Goal: Information Seeking & Learning: Learn about a topic

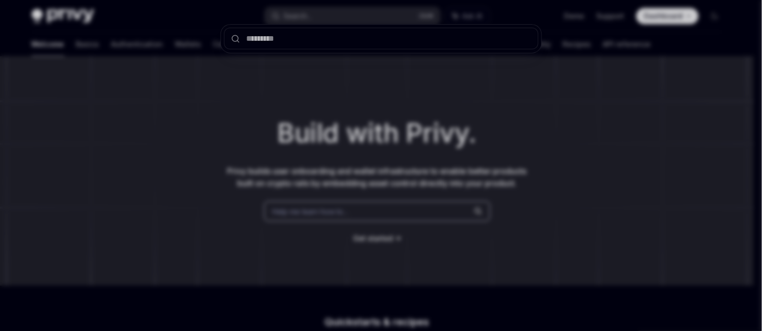
click at [192, 32] on div at bounding box center [381, 165] width 762 height 331
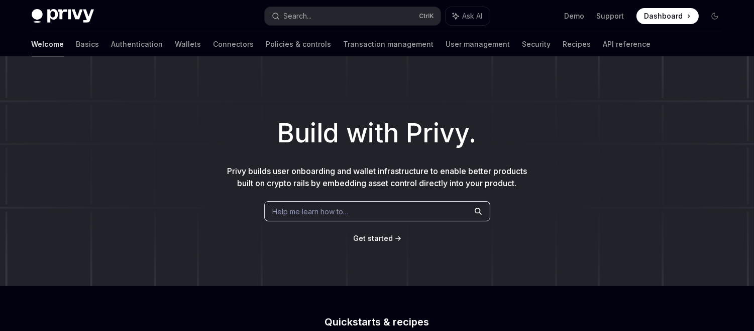
click at [587, 46] on div "Welcome Basics Authentication Wallets Connectors Policies & controls Transactio…" at bounding box center [378, 44] width 740 height 24
click at [603, 47] on link "API reference" at bounding box center [627, 44] width 48 height 24
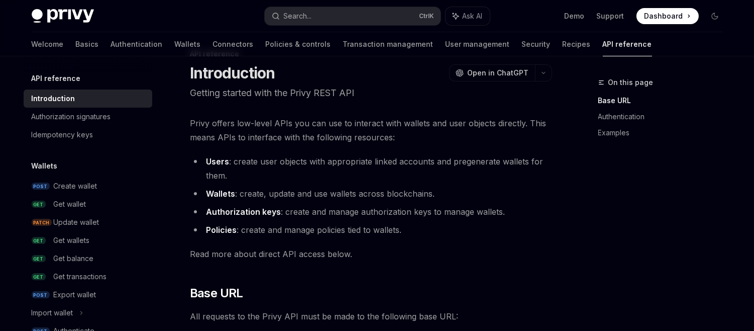
scroll to position [32, 0]
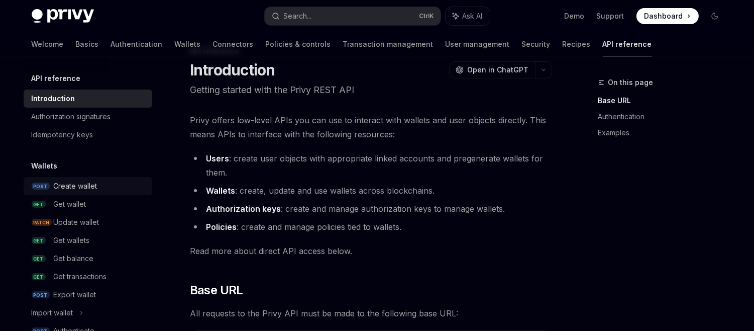
click at [99, 186] on div "Create wallet" at bounding box center [100, 186] width 92 height 12
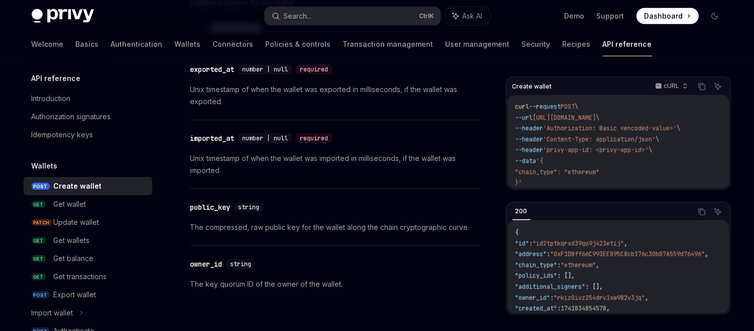
scroll to position [1513, 0]
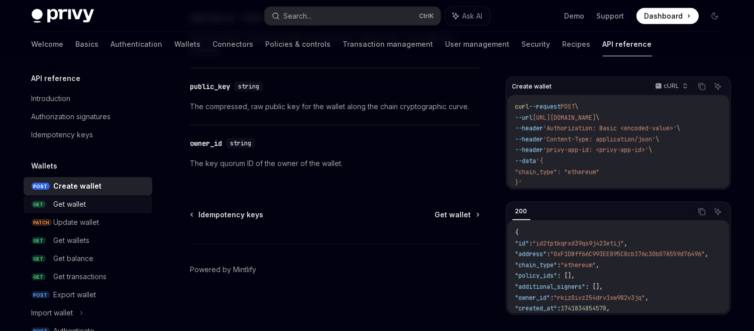
click at [93, 201] on div "Get wallet" at bounding box center [100, 204] width 92 height 12
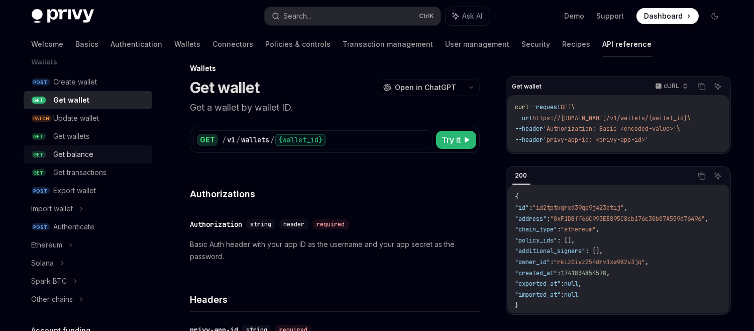
scroll to position [129, 0]
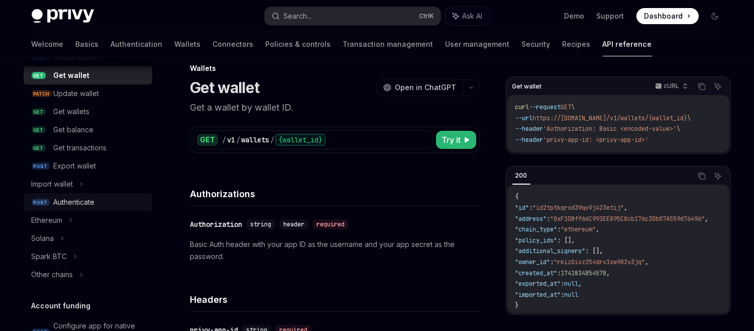
click at [84, 200] on div "Authenticate" at bounding box center [74, 202] width 41 height 12
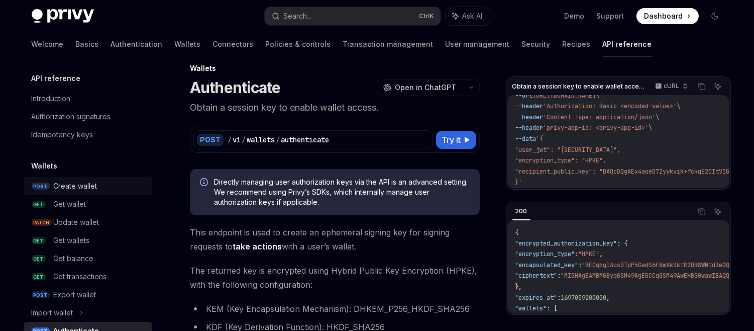
click at [88, 177] on link "POST Create wallet" at bounding box center [88, 186] width 129 height 18
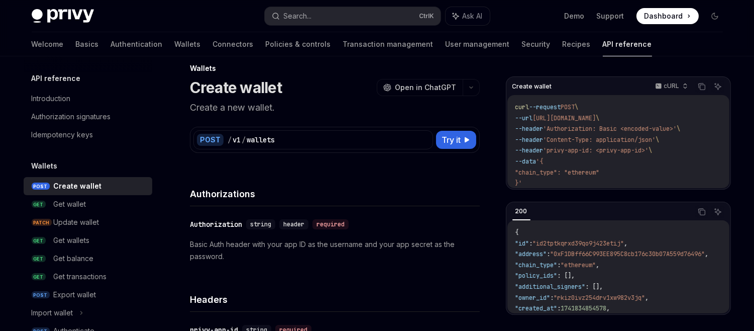
click at [456, 145] on button "Try it" at bounding box center [456, 140] width 40 height 18
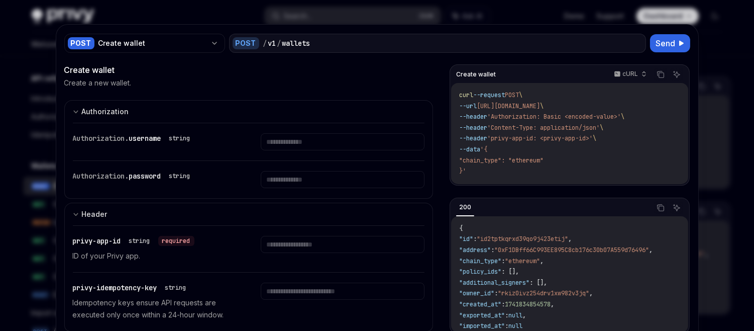
click at [21, 23] on div at bounding box center [377, 165] width 754 height 331
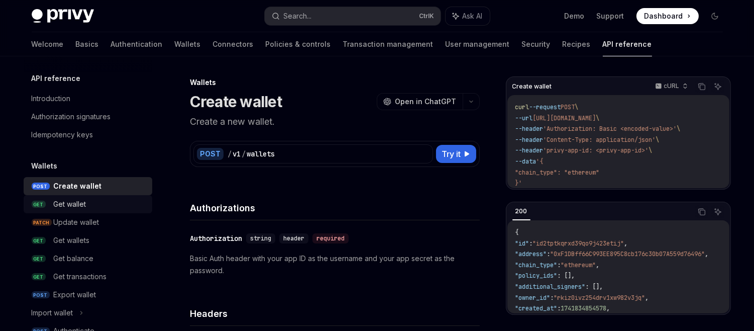
click at [91, 209] on div "Get wallet" at bounding box center [100, 204] width 92 height 12
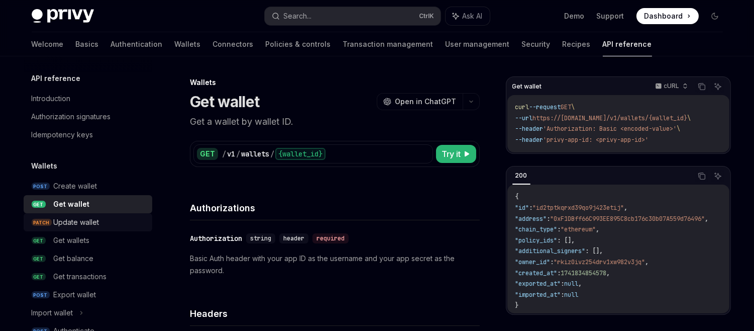
click at [92, 226] on div "Update wallet" at bounding box center [77, 222] width 46 height 12
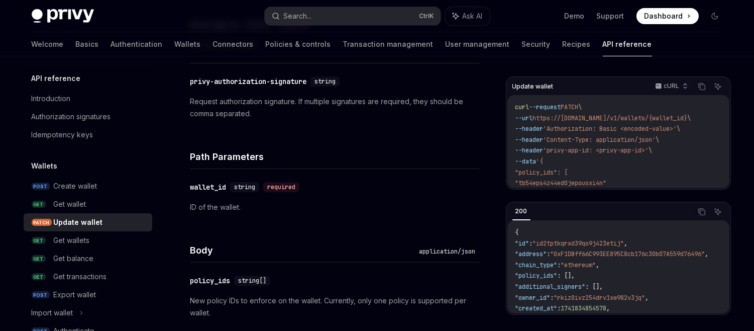
scroll to position [322, 0]
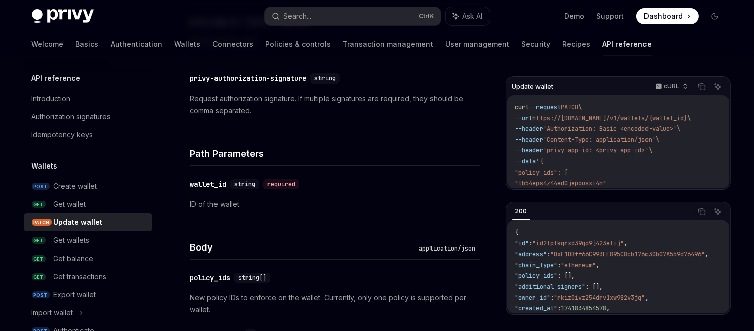
click at [308, 211] on div "​ wallet_id string required ID of the wallet." at bounding box center [335, 194] width 290 height 56
click at [349, 191] on div "​ wallet_id string required ID of the wallet." at bounding box center [335, 194] width 290 height 56
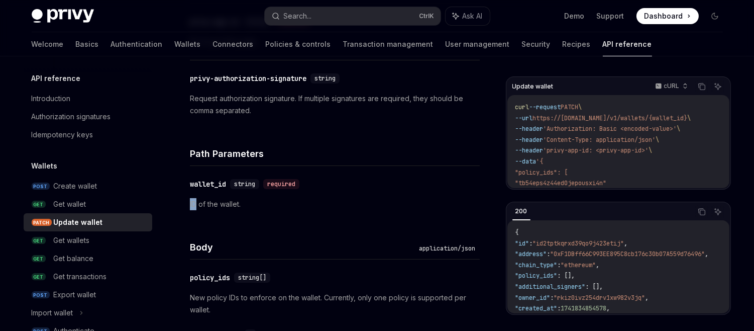
click at [349, 191] on div "​ wallet_id string required ID of the wallet." at bounding box center [335, 194] width 290 height 56
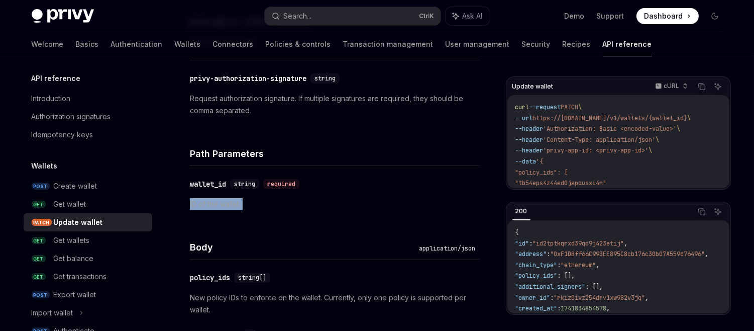
click at [349, 191] on div "​ wallet_id string required ID of the wallet." at bounding box center [335, 194] width 290 height 56
click at [371, 171] on div "​ wallet_id string required ID of the wallet." at bounding box center [335, 194] width 290 height 56
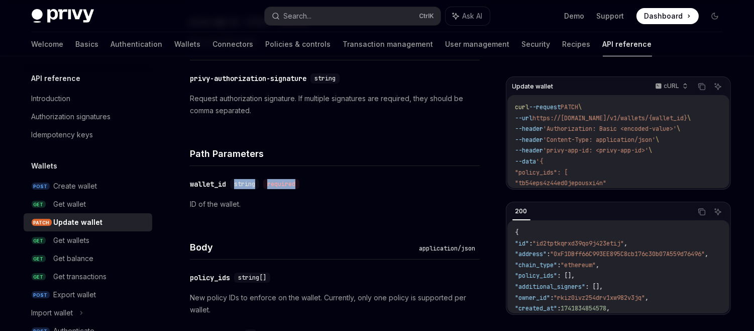
click at [371, 171] on div "​ wallet_id string required ID of the wallet." at bounding box center [335, 194] width 290 height 56
click at [334, 125] on div "​ privy-authorization-signature string Request authorization signature. If mult…" at bounding box center [335, 94] width 290 height 68
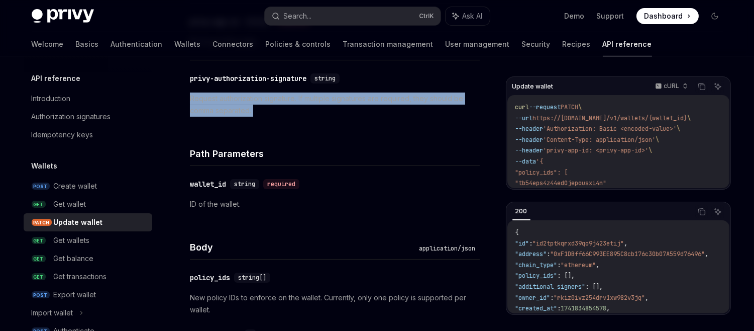
click at [334, 125] on div "​ privy-authorization-signature string Request authorization signature. If mult…" at bounding box center [335, 94] width 290 height 68
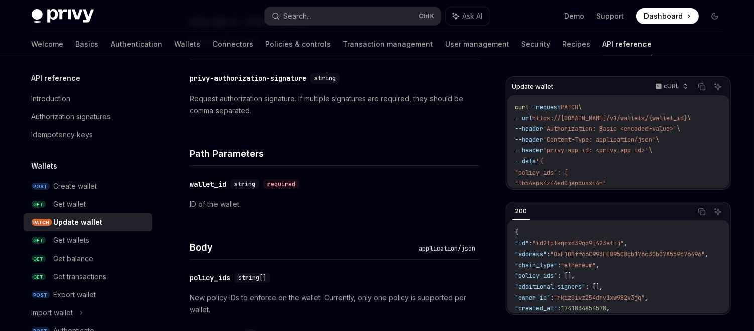
click at [334, 125] on div "​ privy-authorization-signature string Request authorization signature. If mult…" at bounding box center [335, 94] width 290 height 68
click at [349, 141] on div "Path Parameters" at bounding box center [335, 147] width 290 height 37
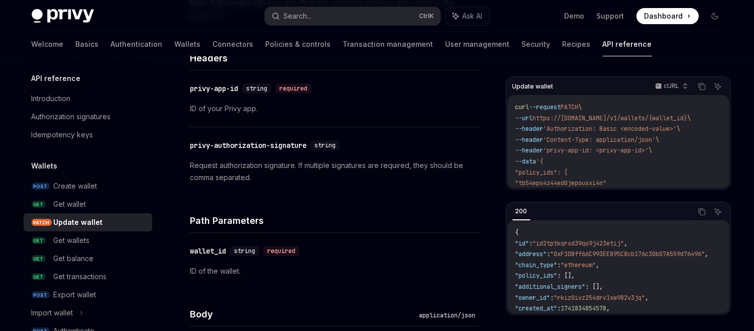
scroll to position [250, 0]
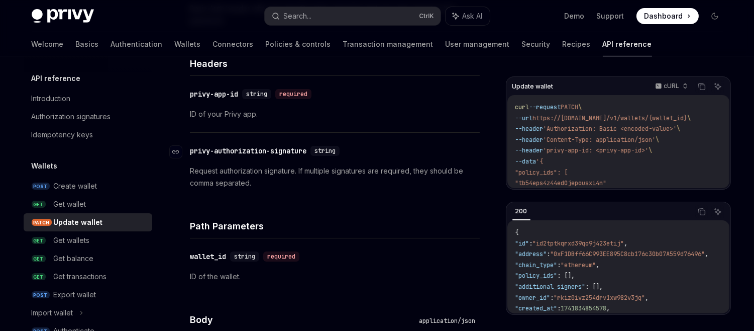
click at [393, 151] on div "​ privy-authorization-signature string" at bounding box center [330, 151] width 280 height 12
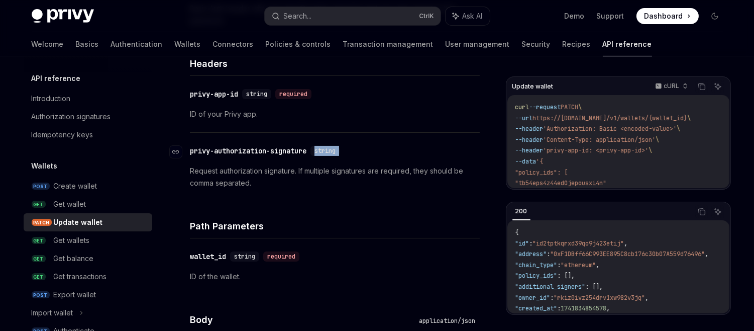
click at [393, 151] on div "​ privy-authorization-signature string" at bounding box center [330, 151] width 280 height 12
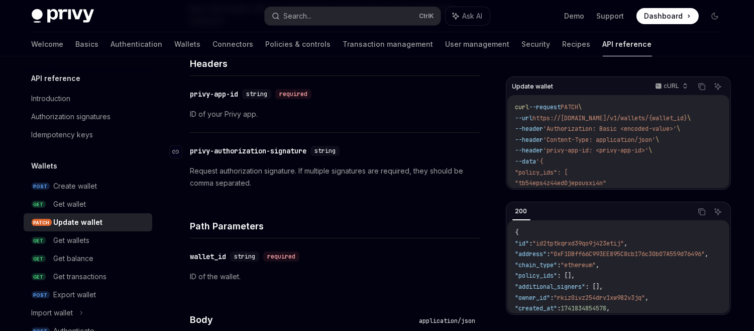
click at [393, 151] on div "​ privy-authorization-signature string" at bounding box center [330, 151] width 280 height 12
click at [266, 136] on div "​ privy-authorization-signature string Request authorization signature. If mult…" at bounding box center [335, 167] width 290 height 68
click at [282, 150] on div "privy-authorization-signature" at bounding box center [248, 151] width 117 height 10
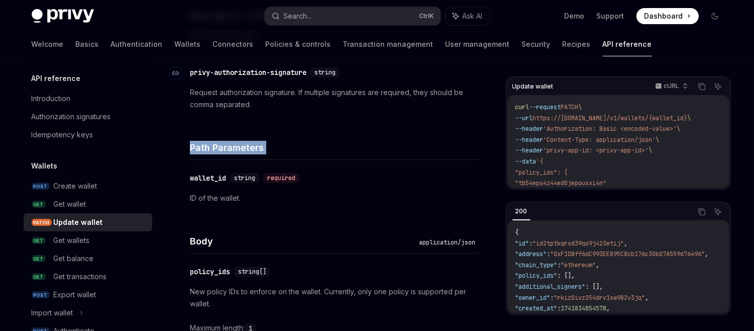
click at [282, 150] on h4 "Path Parameters" at bounding box center [335, 148] width 290 height 14
click at [309, 158] on div "Path Parameters" at bounding box center [335, 141] width 290 height 37
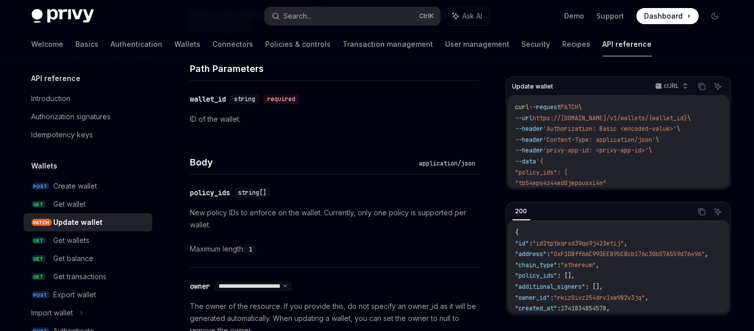
scroll to position [409, 0]
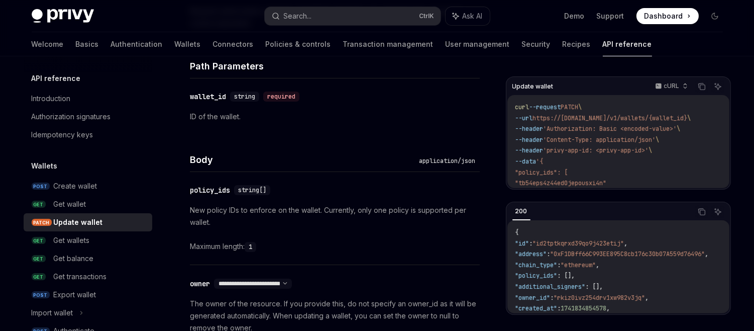
click at [212, 152] on div "Body application/json" at bounding box center [335, 153] width 290 height 37
click at [248, 176] on div "​ policy_ids string[] New policy IDs to enforce on the wallet. Currently, only …" at bounding box center [335, 218] width 290 height 92
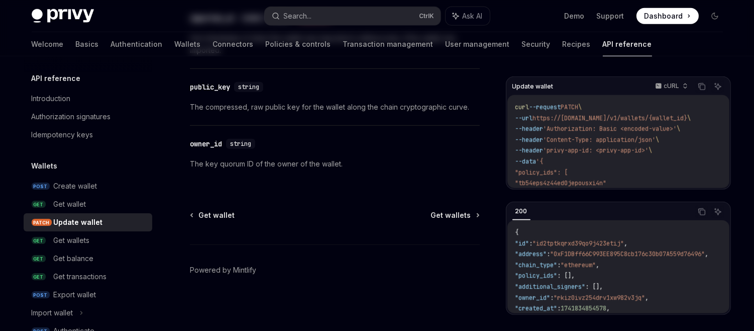
scroll to position [0, 0]
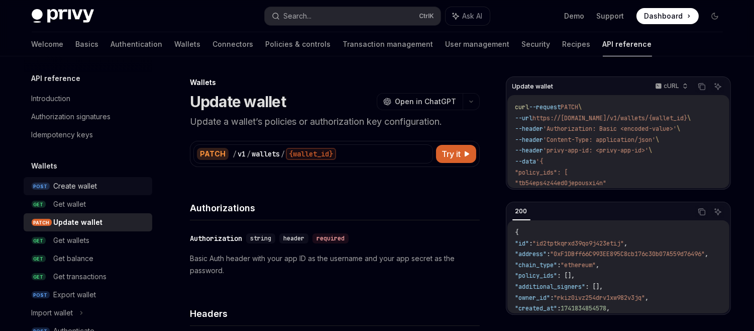
click at [52, 183] on link "POST Create wallet" at bounding box center [88, 186] width 129 height 18
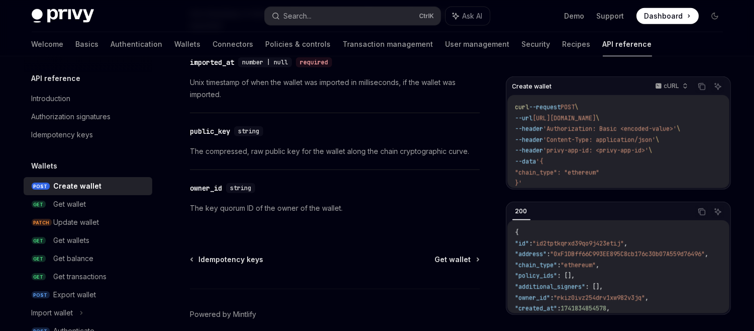
scroll to position [1471, 0]
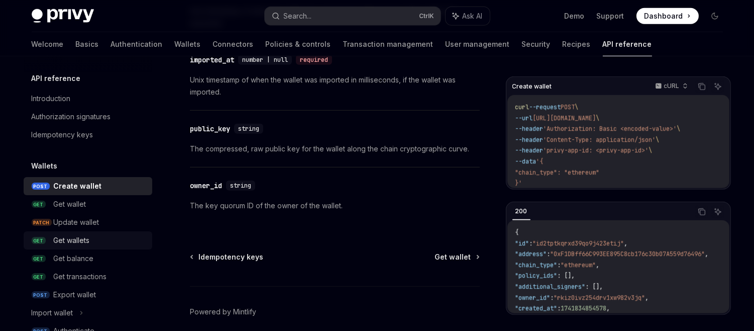
click at [96, 238] on div "Get wallets" at bounding box center [100, 240] width 92 height 12
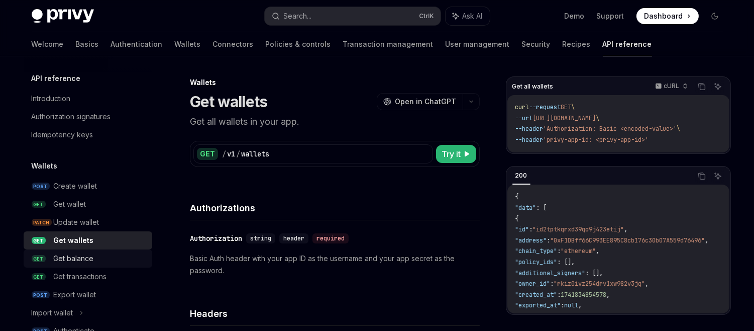
click at [76, 265] on link "GET Get balance" at bounding box center [88, 258] width 129 height 18
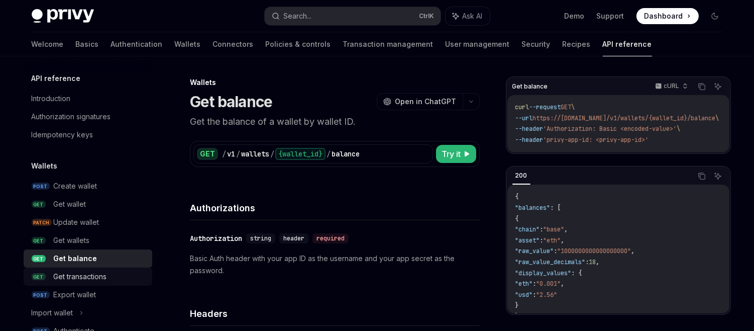
click at [79, 268] on link "GET Get transactions" at bounding box center [88, 276] width 129 height 18
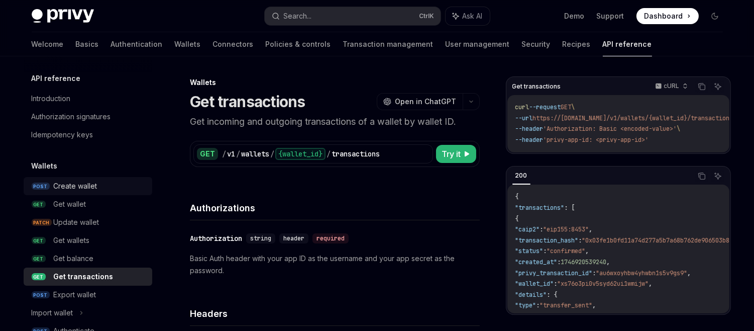
click at [112, 193] on link "POST Create wallet" at bounding box center [88, 186] width 129 height 18
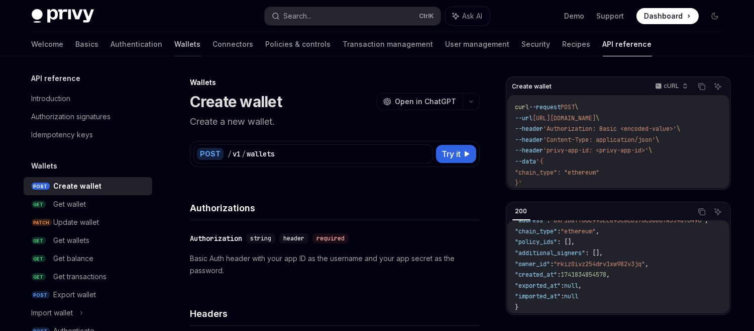
click at [175, 45] on link "Wallets" at bounding box center [188, 44] width 26 height 24
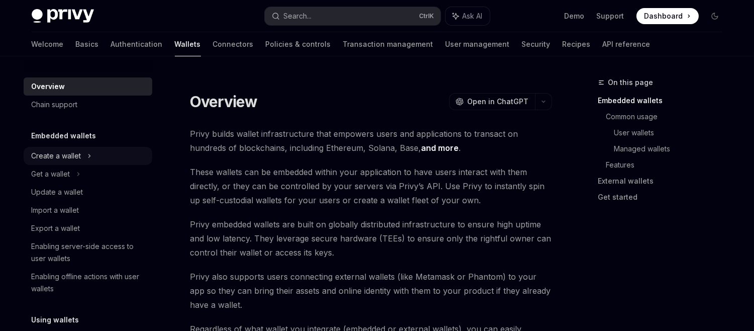
click at [99, 160] on div "Create a wallet" at bounding box center [88, 156] width 129 height 18
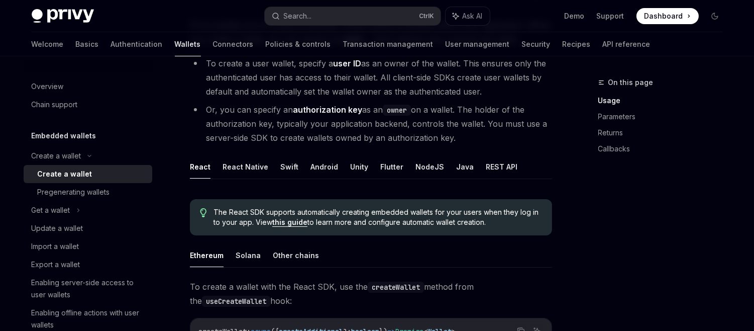
scroll to position [112, 0]
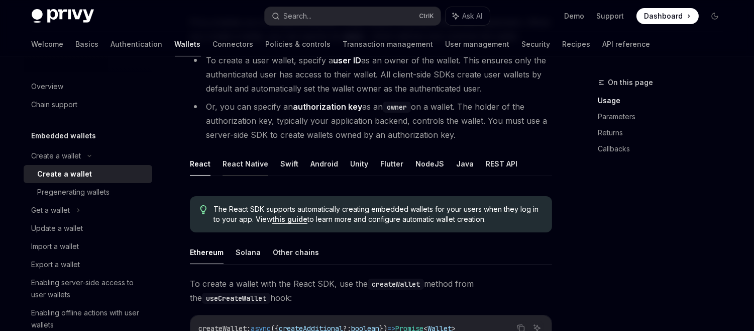
click at [256, 163] on button "React Native" at bounding box center [246, 164] width 46 height 24
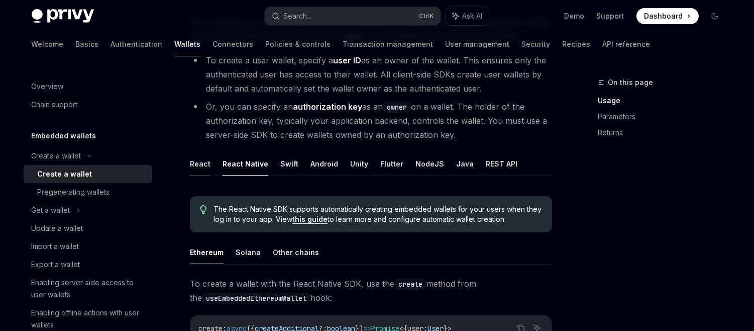
click at [198, 162] on button "React" at bounding box center [200, 164] width 21 height 24
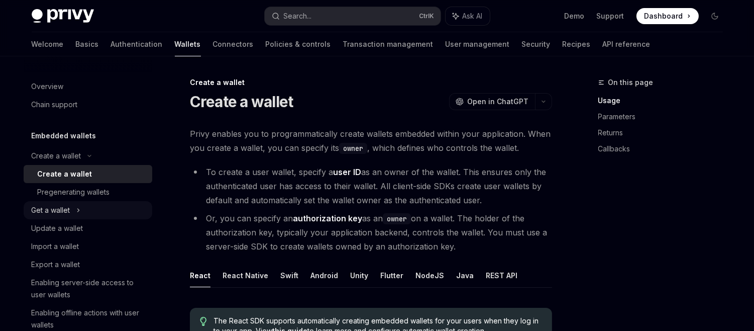
click at [71, 203] on div "Get a wallet" at bounding box center [88, 210] width 129 height 18
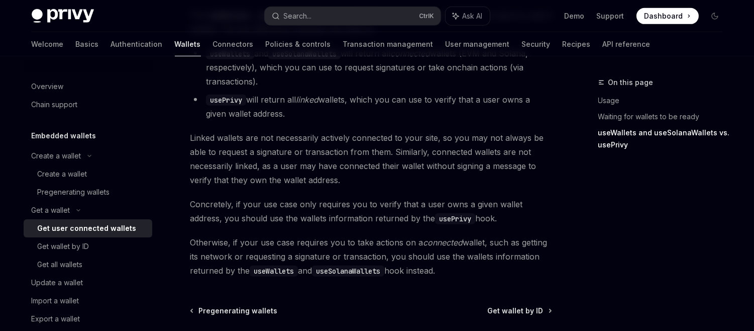
scroll to position [1026, 0]
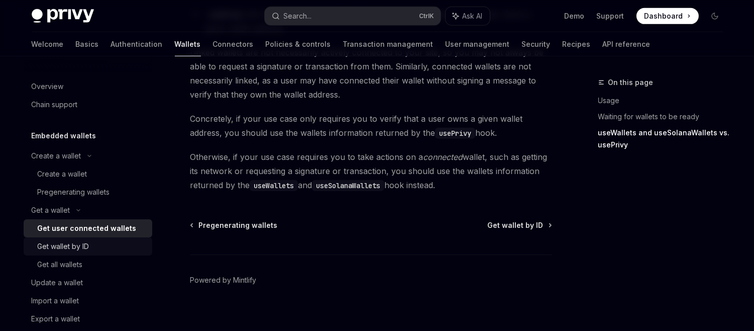
click at [49, 242] on div "Get wallet by ID" at bounding box center [64, 246] width 52 height 12
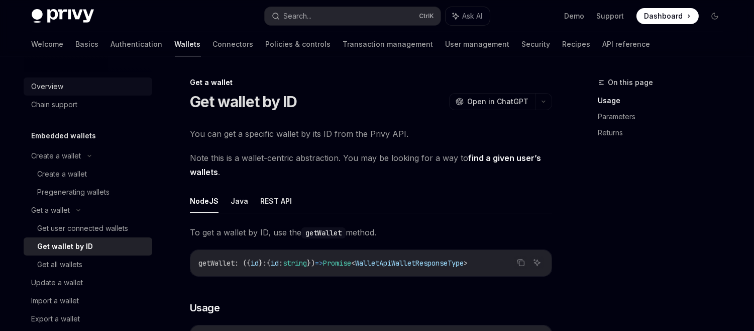
click at [60, 83] on div "Overview" at bounding box center [48, 86] width 32 height 12
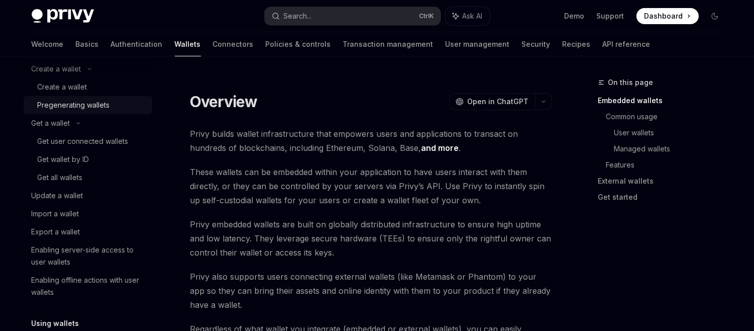
scroll to position [108, 0]
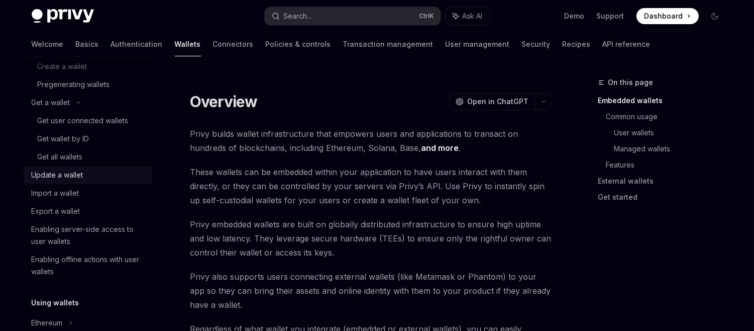
click at [88, 179] on div "Update a wallet" at bounding box center [89, 175] width 115 height 12
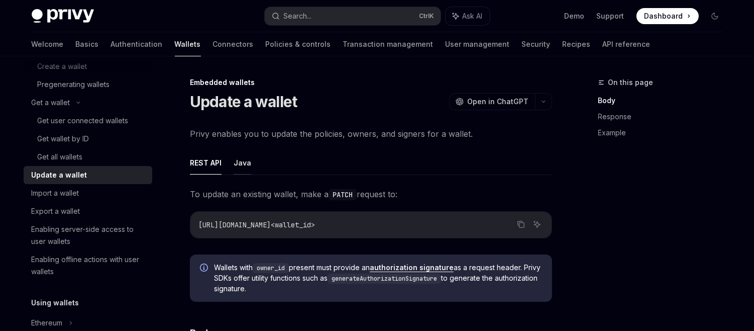
click at [240, 165] on button "Java" at bounding box center [243, 163] width 18 height 24
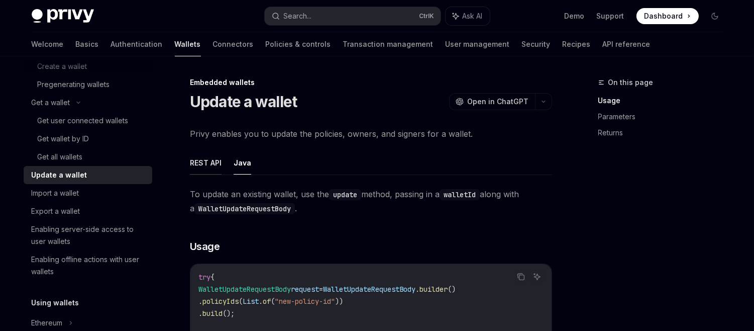
click at [191, 166] on button "REST API" at bounding box center [206, 163] width 32 height 24
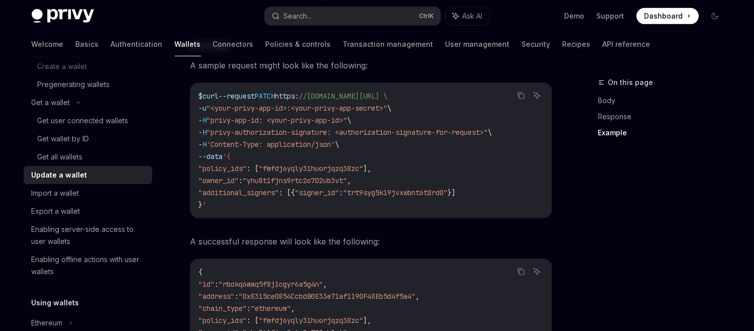
scroll to position [0, 13]
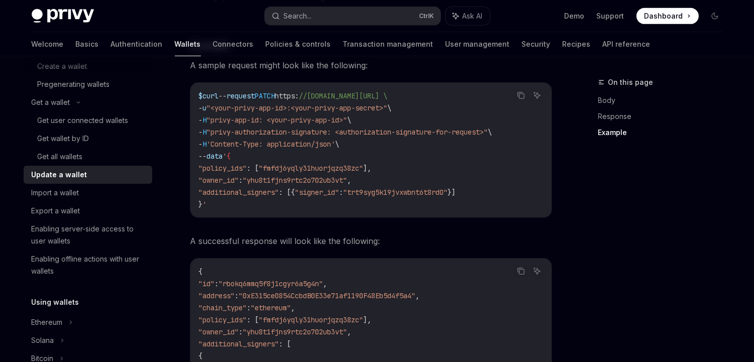
type textarea "*"
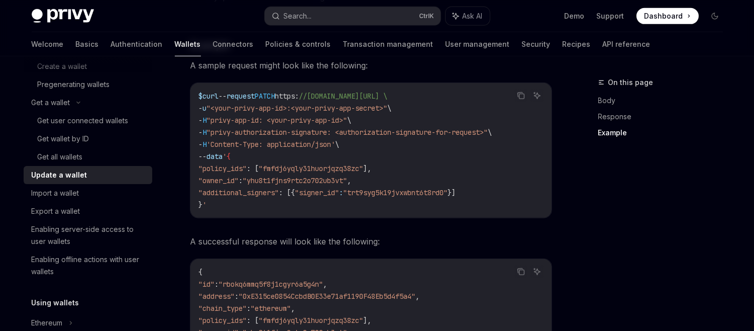
scroll to position [1319, 0]
